Goal: Find specific page/section: Find specific page/section

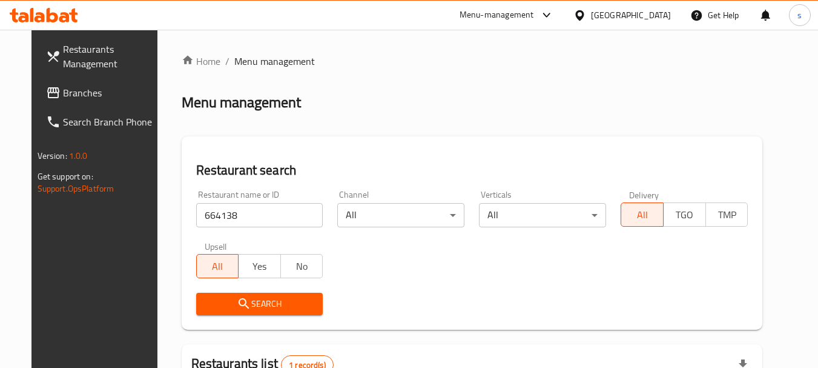
scroll to position [162, 0]
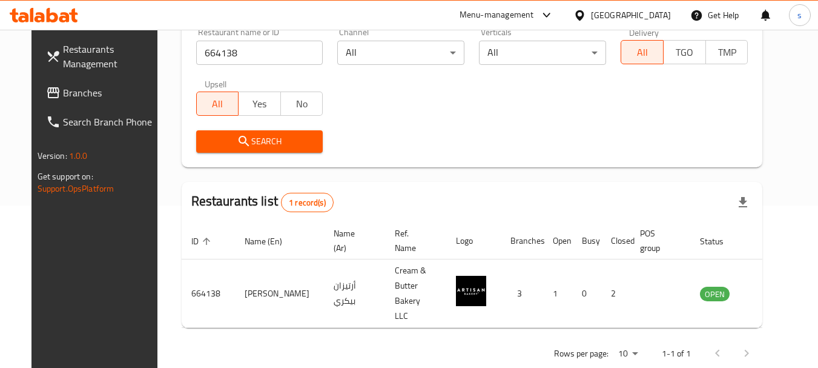
click at [63, 89] on span "Branches" at bounding box center [111, 92] width 96 height 15
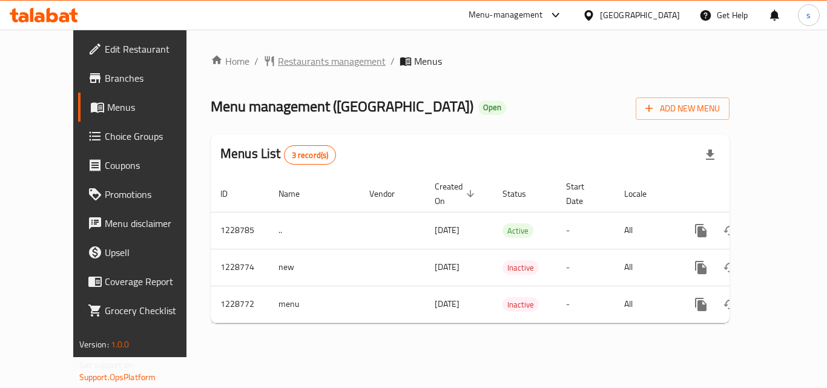
click at [307, 59] on span "Restaurants management" at bounding box center [332, 61] width 108 height 15
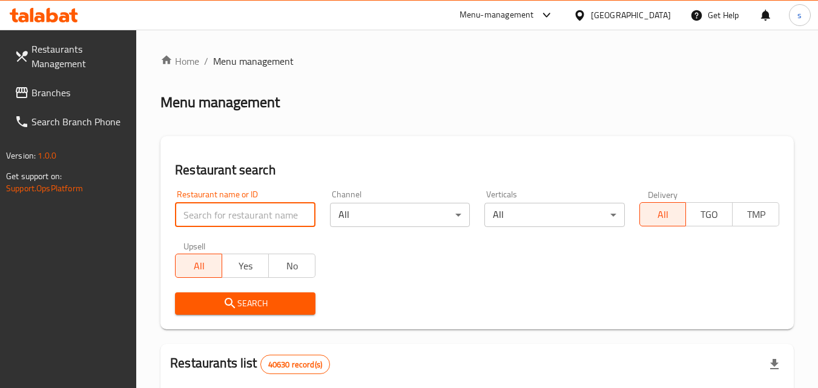
click at [203, 203] on input "search" at bounding box center [245, 215] width 140 height 24
paste input "676566"
type input "676566"
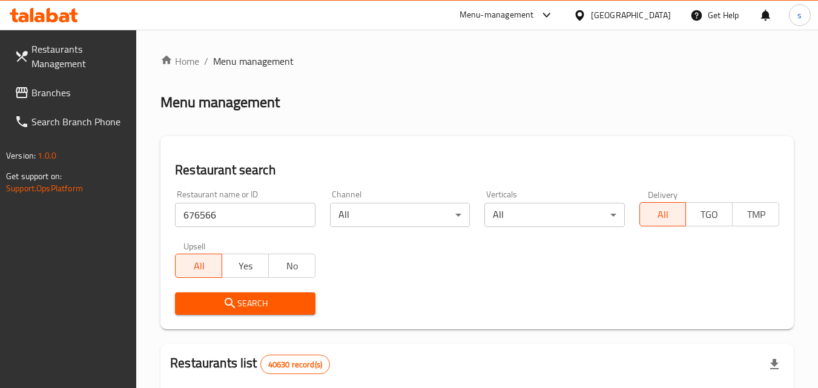
click at [224, 300] on icon "submit" at bounding box center [230, 303] width 15 height 15
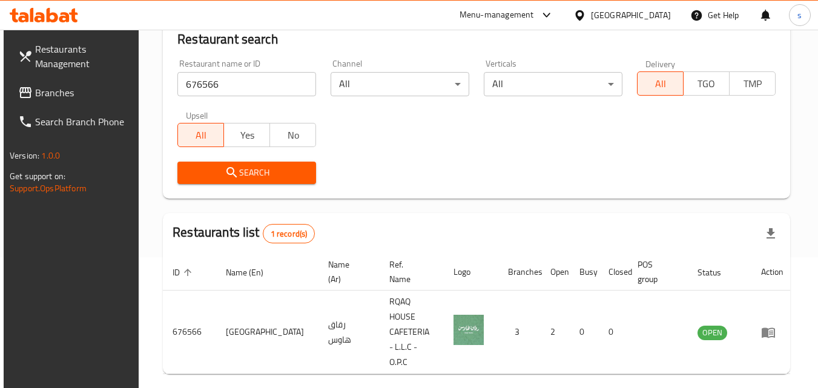
scroll to position [152, 0]
